Goal: Check status: Check status

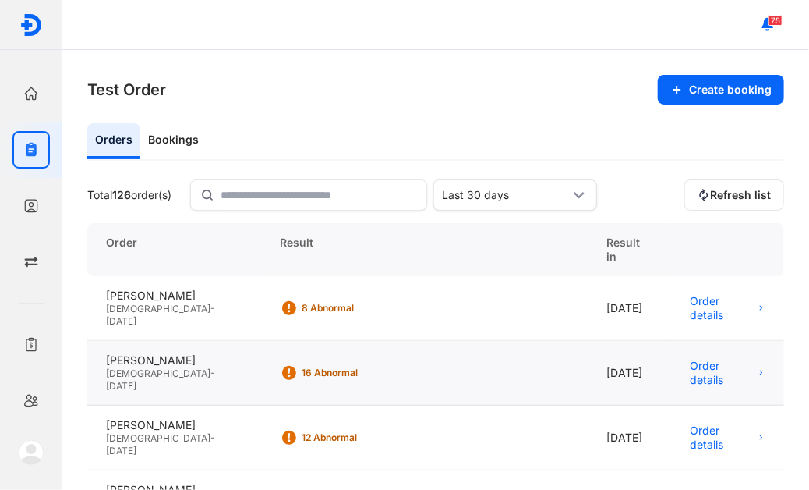
click at [154, 369] on div "[PERSON_NAME] [DEMOGRAPHIC_DATA] - [DATE]" at bounding box center [174, 373] width 174 height 65
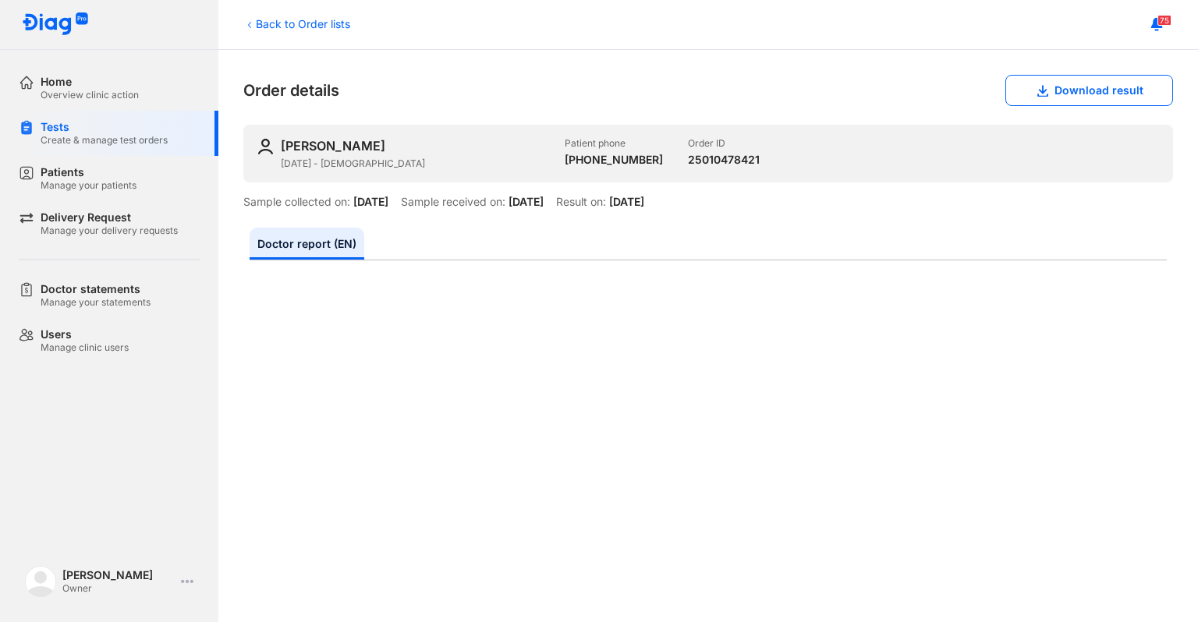
scroll to position [709, 0]
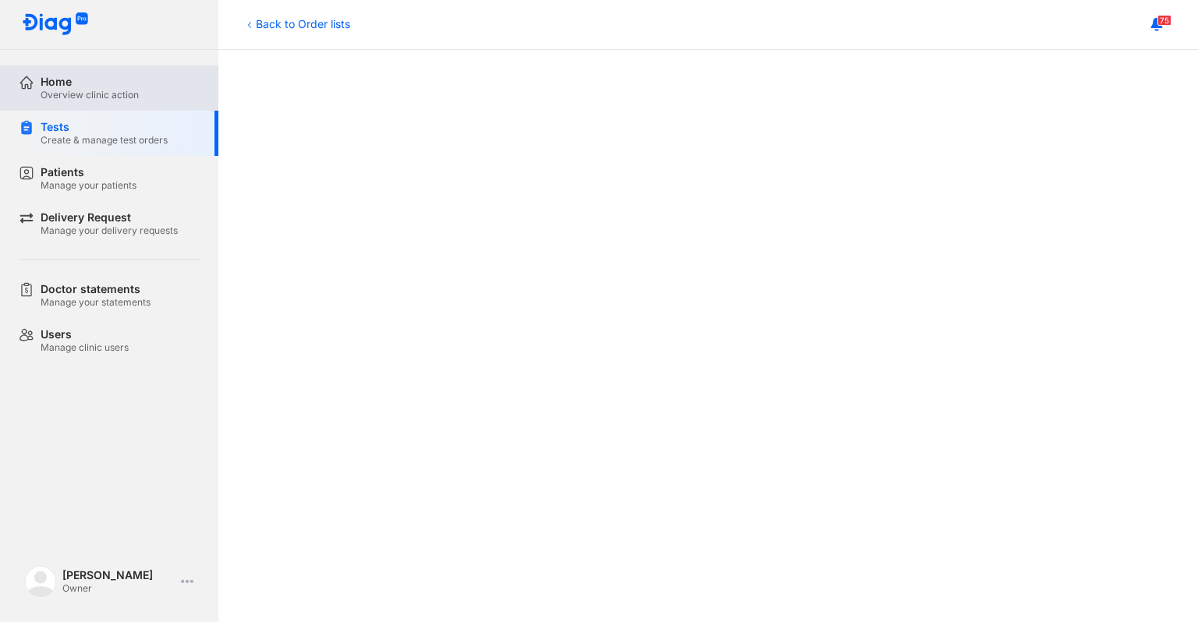
click at [103, 80] on div "Home" at bounding box center [90, 82] width 98 height 14
